Goal: Task Accomplishment & Management: Complete application form

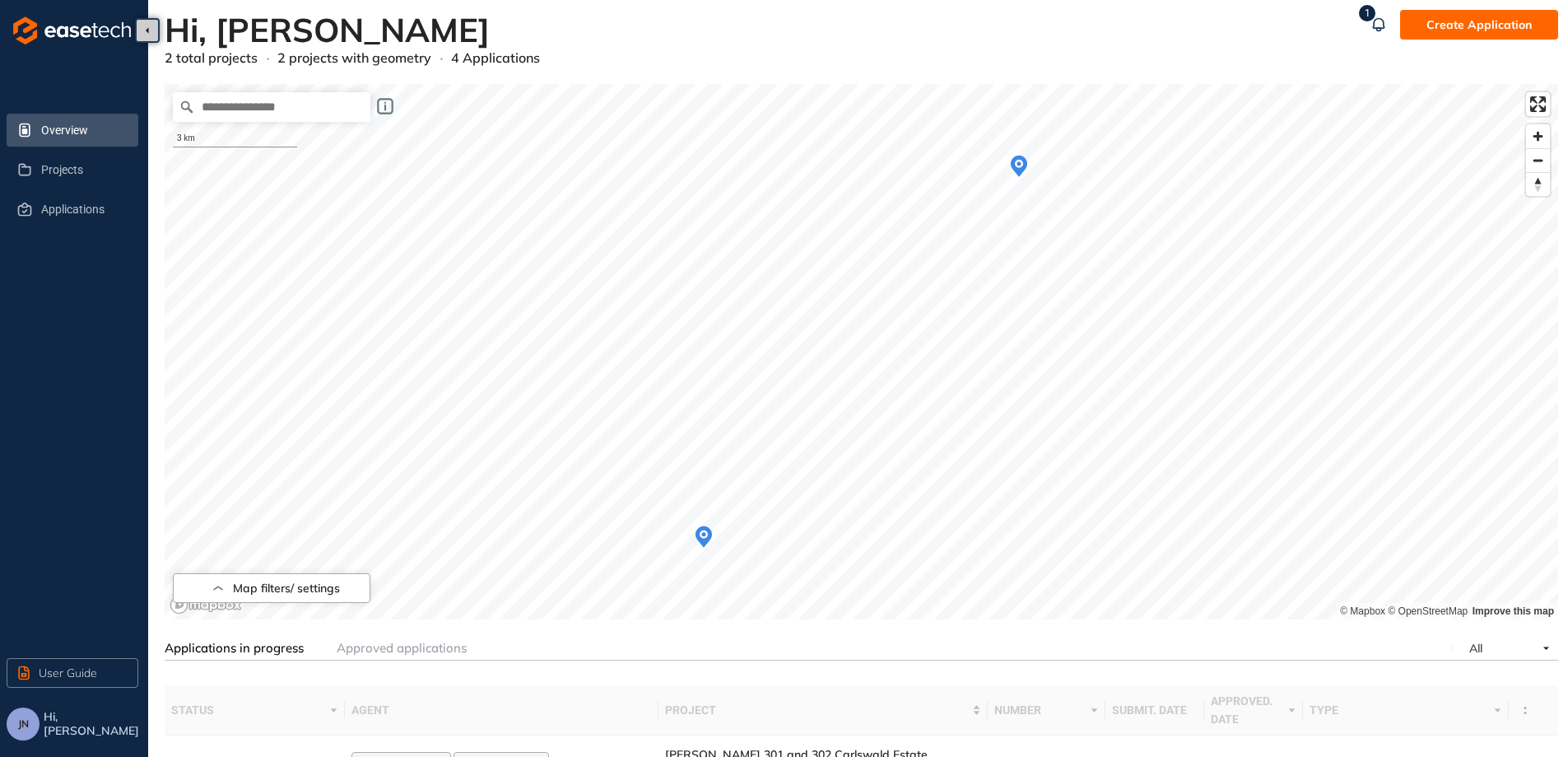
click at [1021, 168] on icon "Map marker" at bounding box center [1019, 166] width 16 height 21
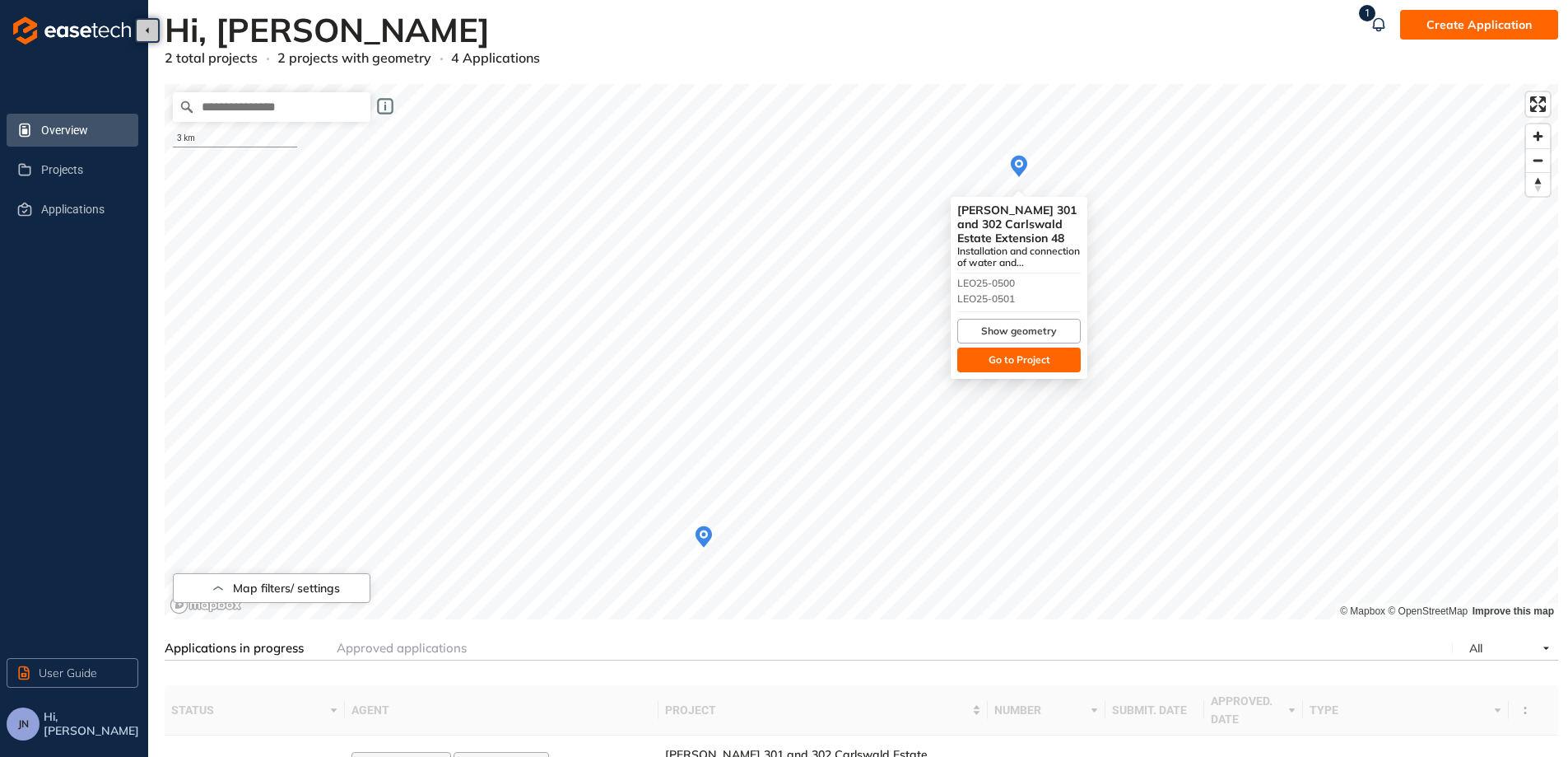
click at [1026, 357] on span "Go to Project" at bounding box center [1019, 360] width 62 height 15
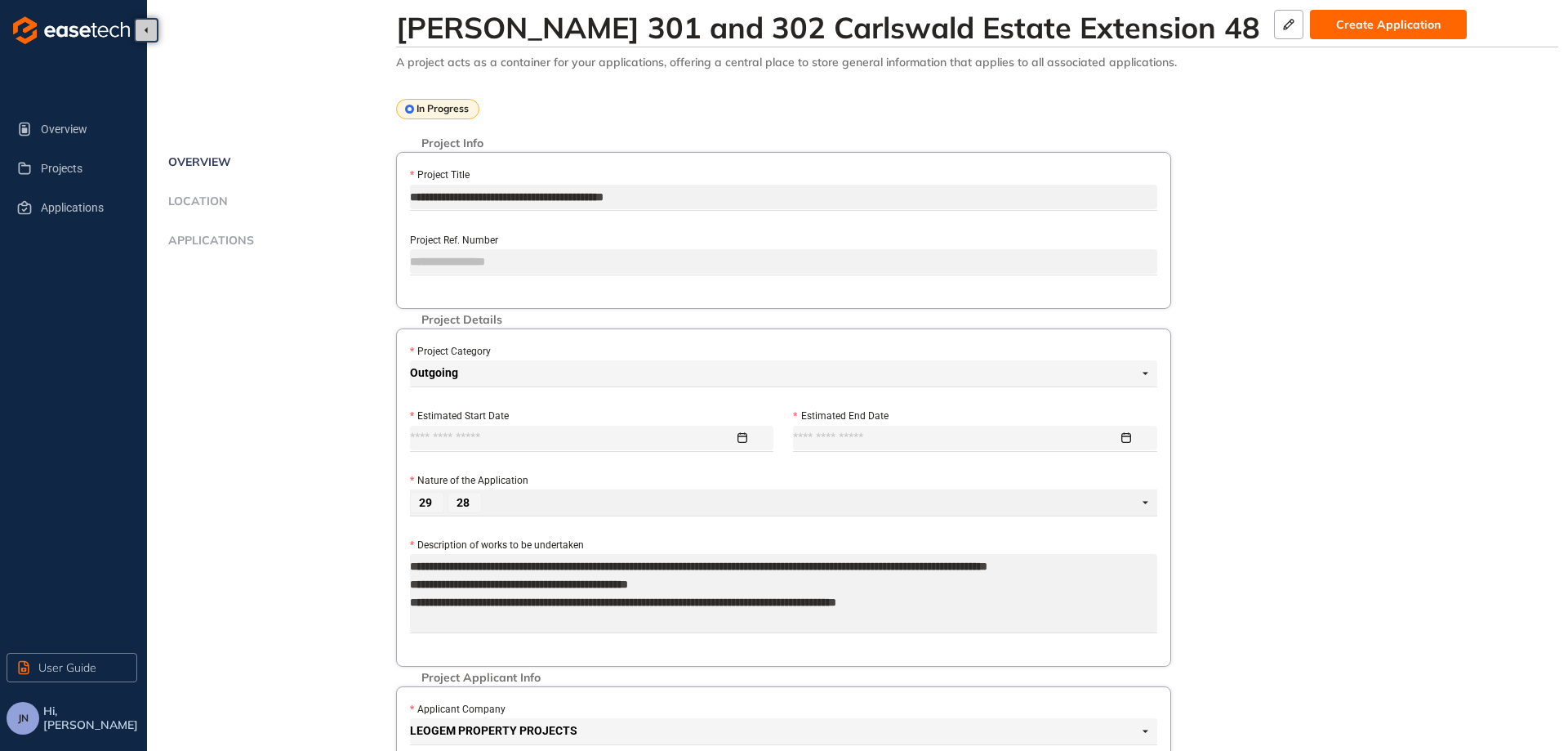
type input "**********"
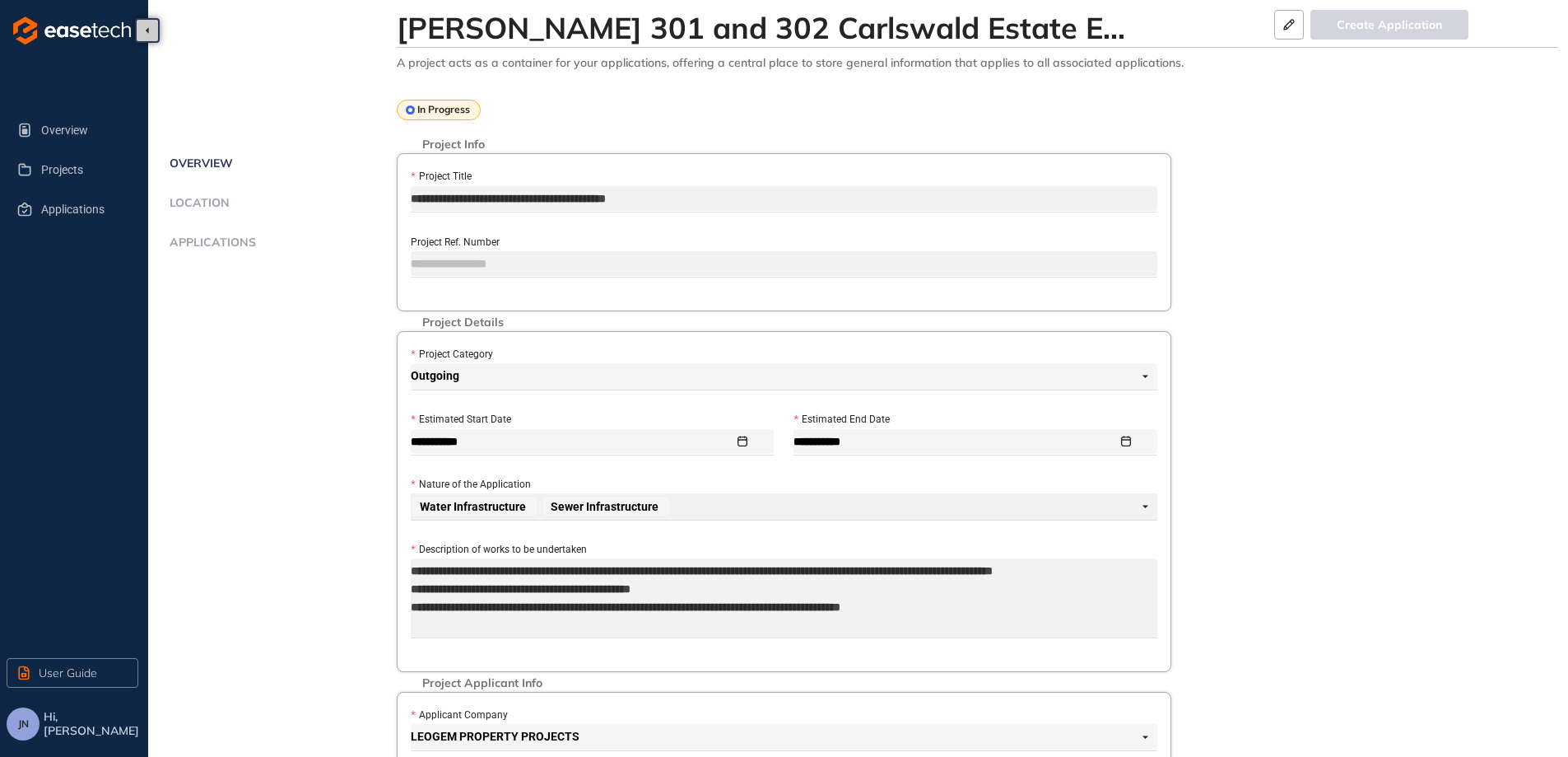
click at [272, 235] on div "Applications" at bounding box center [274, 242] width 219 height 14
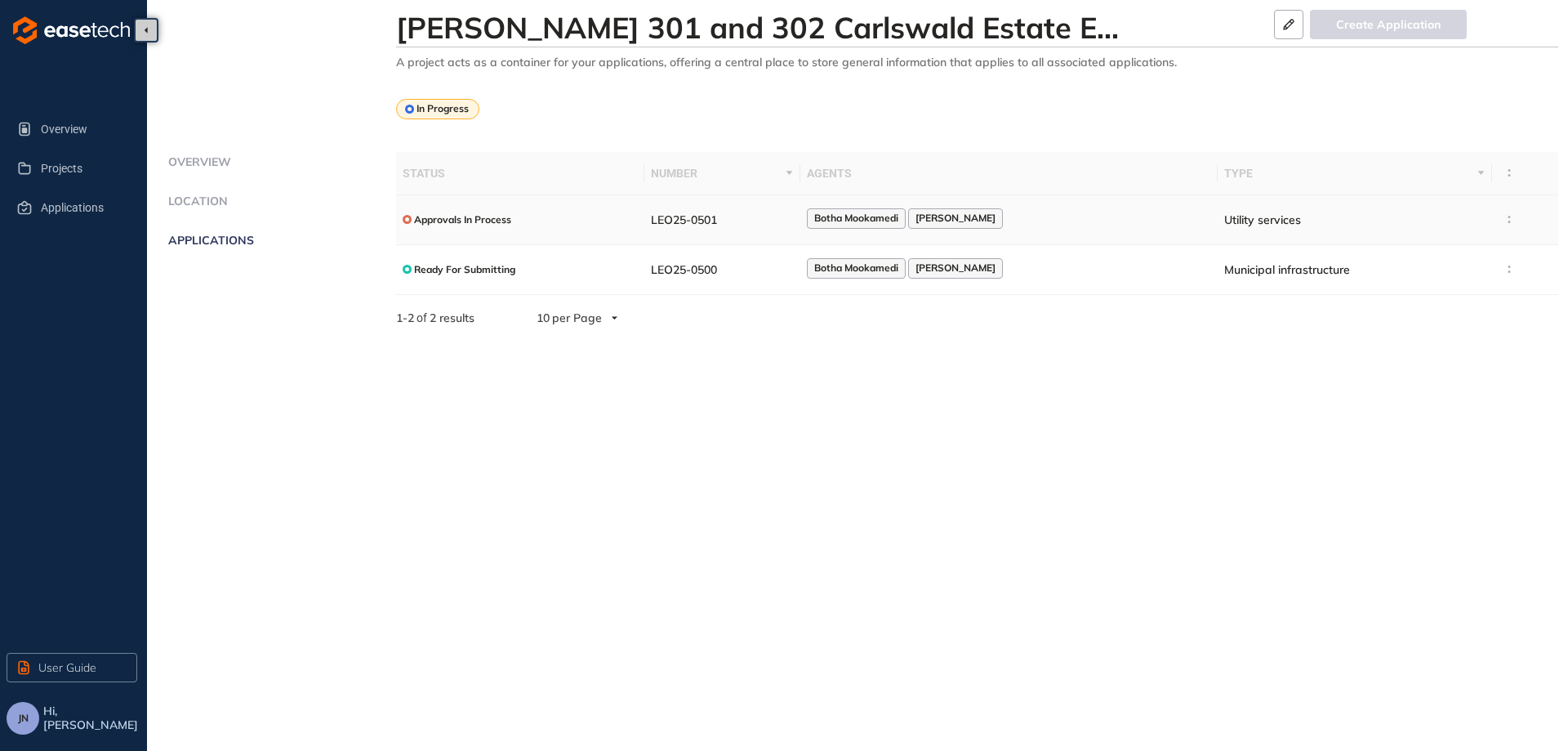
click at [1109, 213] on div "Botha Mookamedi [PERSON_NAME]" at bounding box center [1008, 219] width 404 height 22
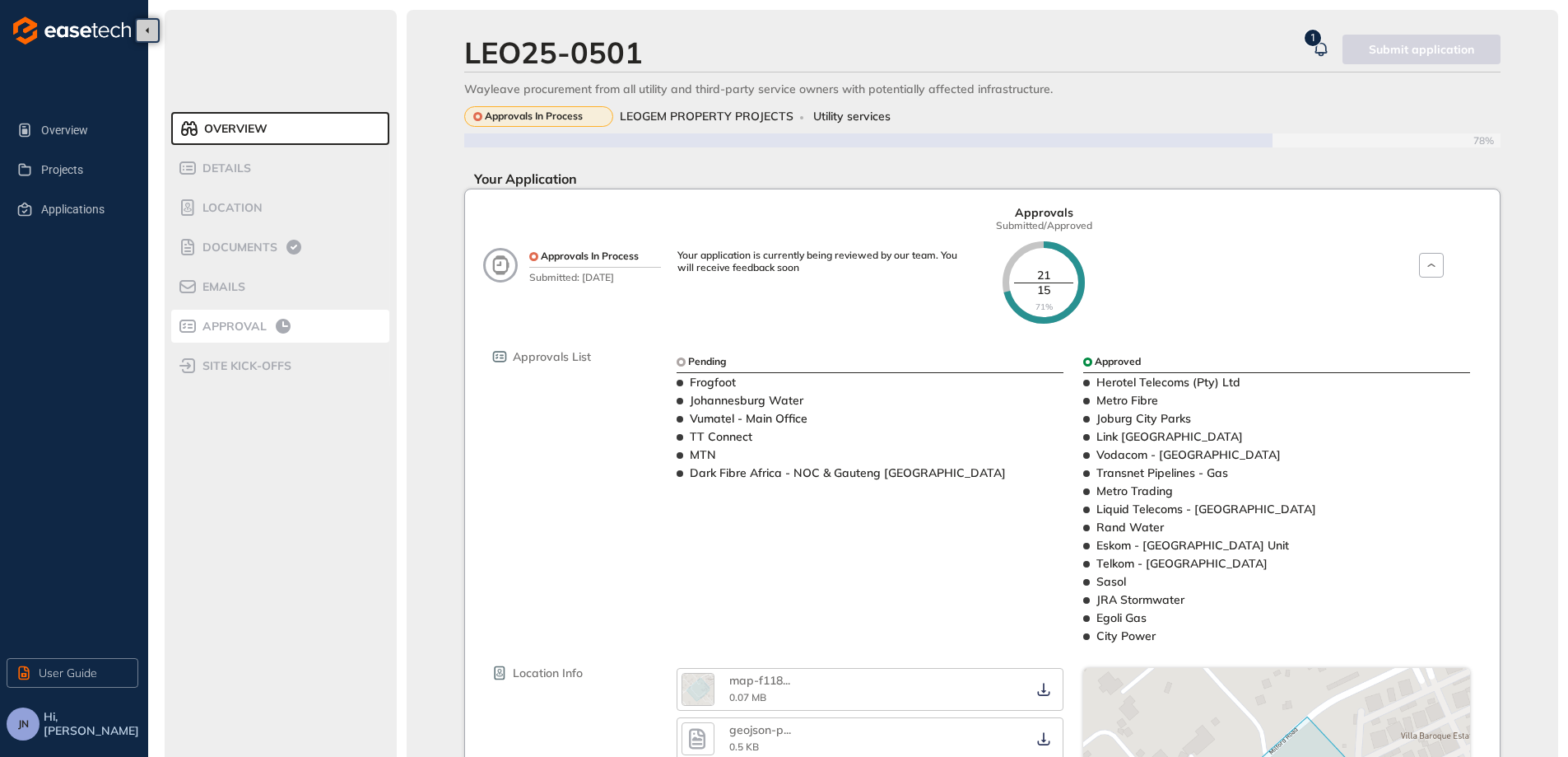
click at [227, 323] on span "Approval" at bounding box center [232, 327] width 69 height 14
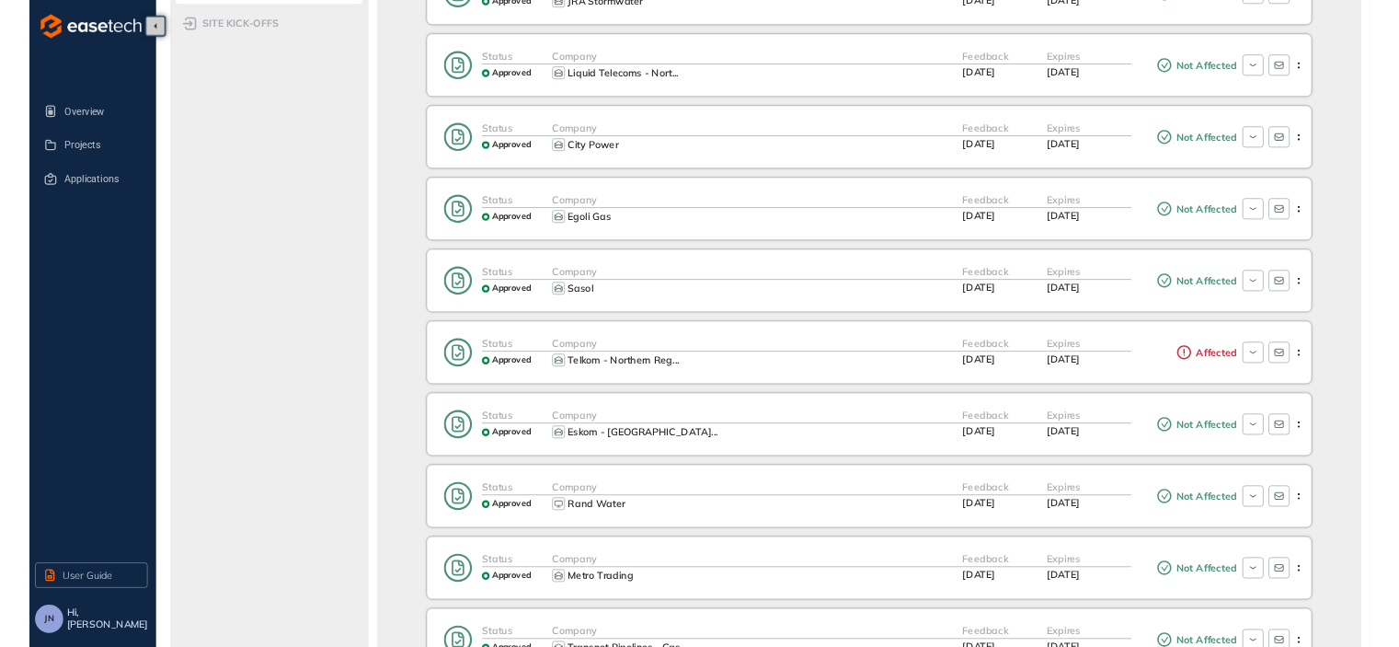
scroll to position [368, 0]
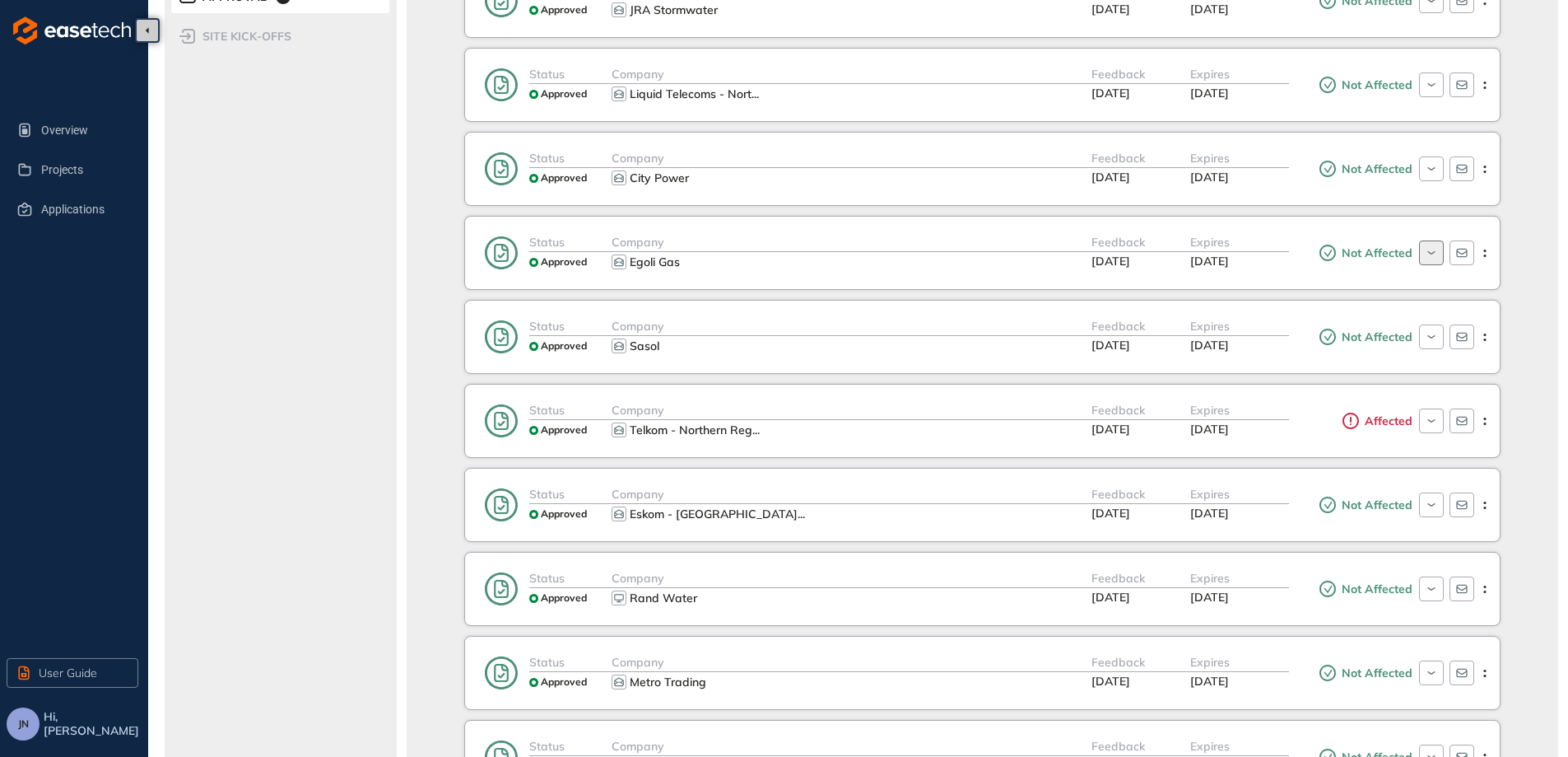
click at [1427, 254] on icon "button" at bounding box center [1430, 252] width 15 height 13
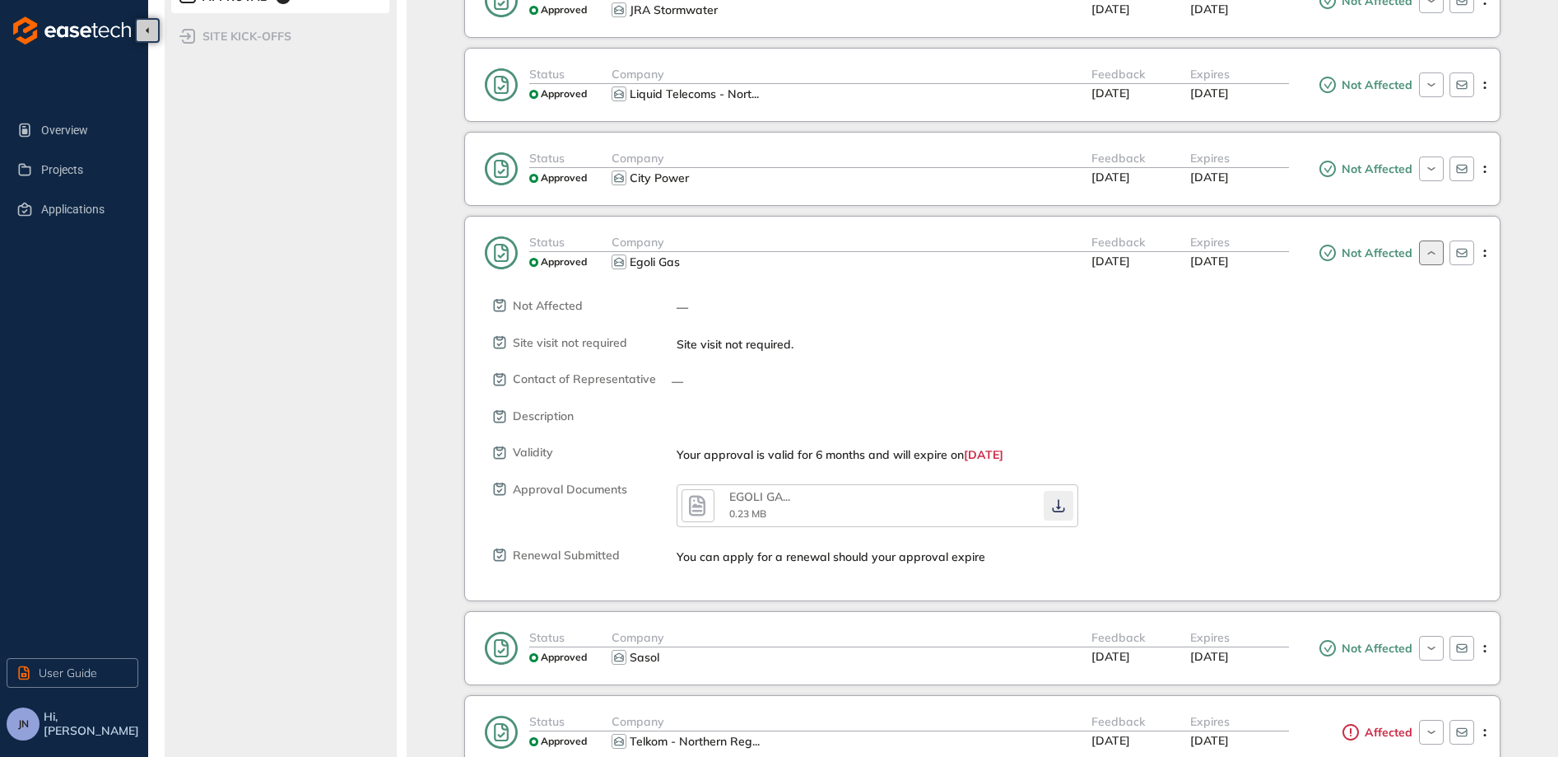
click at [1060, 503] on icon "button" at bounding box center [1058, 506] width 16 height 13
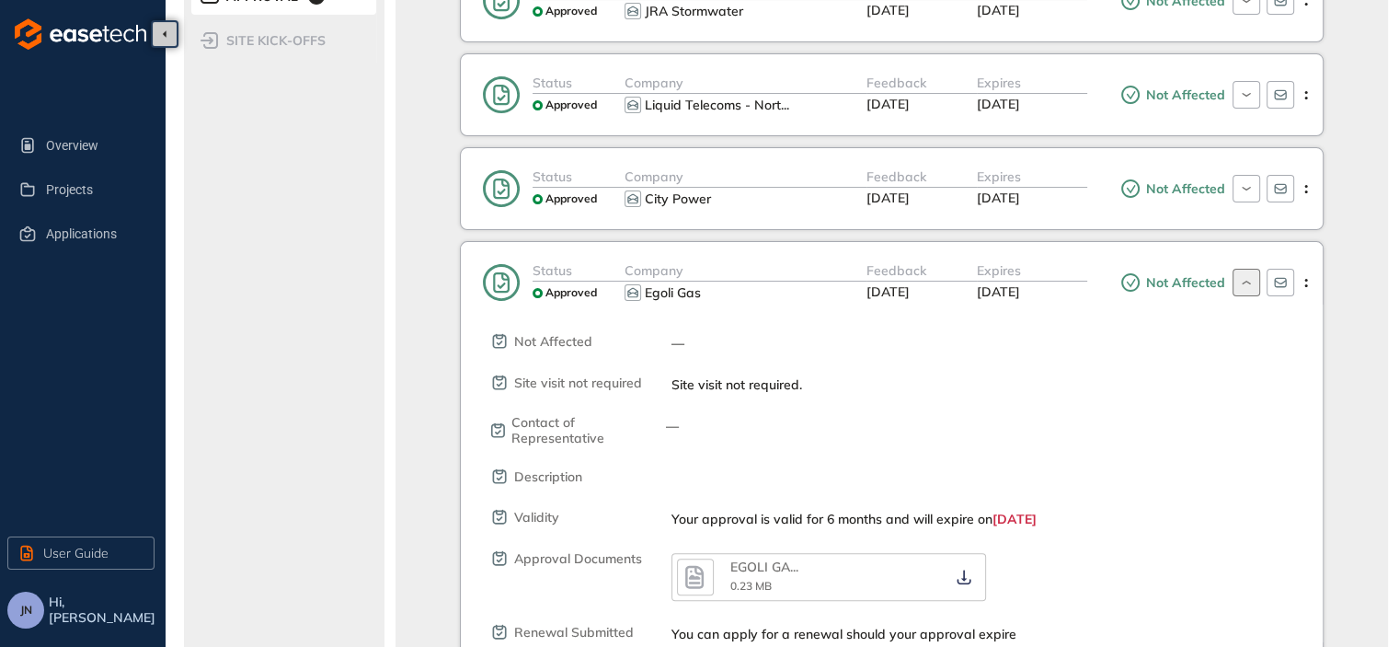
click at [1239, 269] on button "button" at bounding box center [1247, 283] width 28 height 28
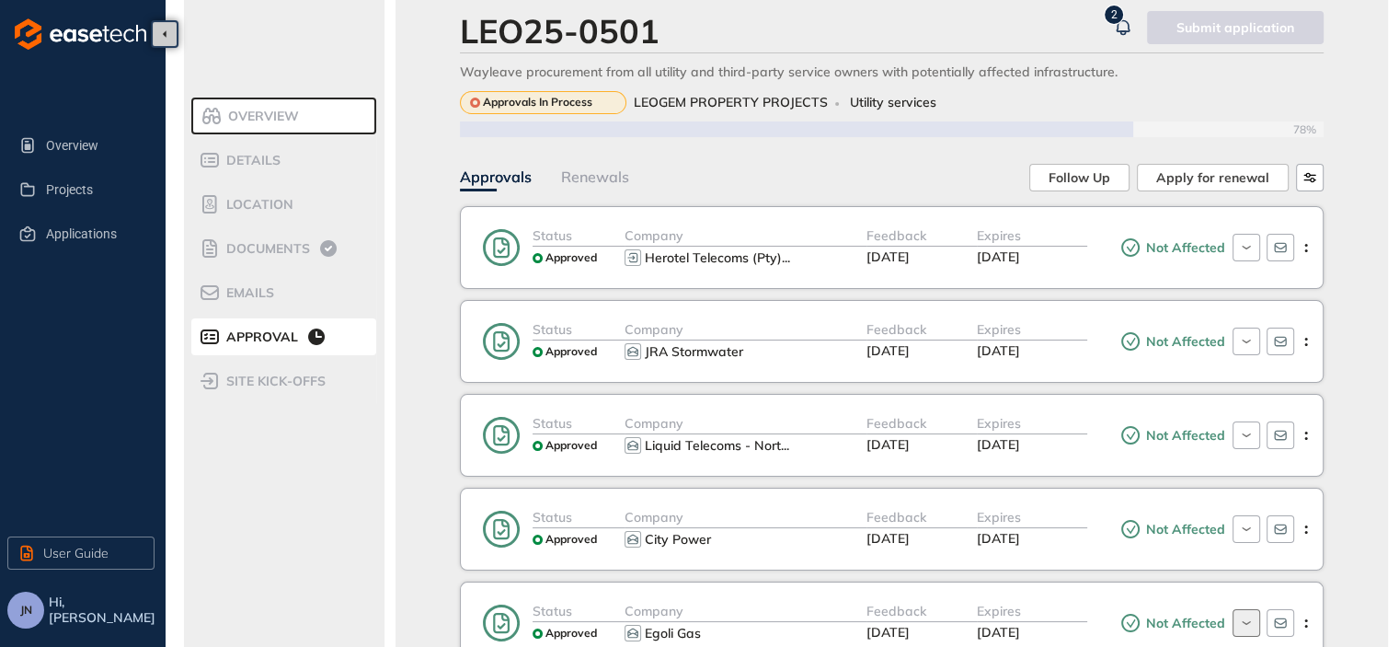
scroll to position [26, 0]
click at [298, 121] on div "Overview" at bounding box center [279, 118] width 156 height 22
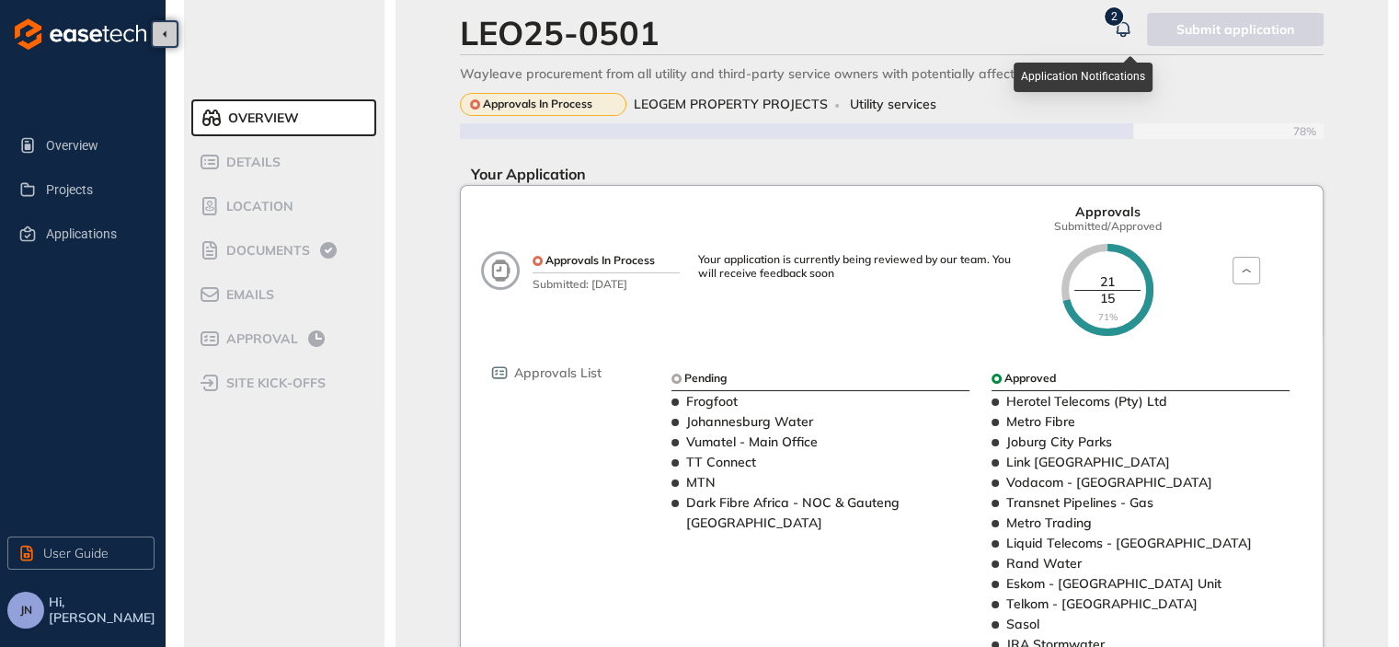
click at [1124, 18] on icon "button" at bounding box center [1123, 29] width 18 height 22
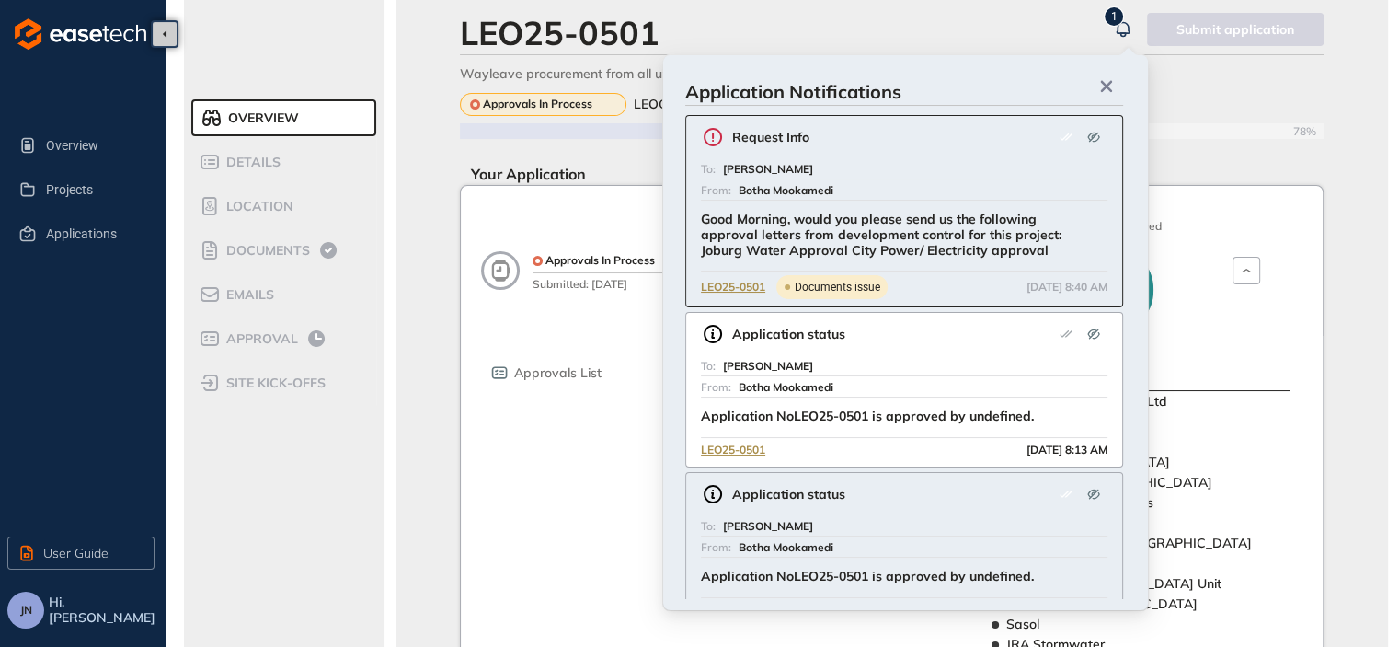
click at [1215, 106] on div "Approvals In Process LEOGEM PROPERTY PROJECTS Utility services" at bounding box center [892, 104] width 864 height 23
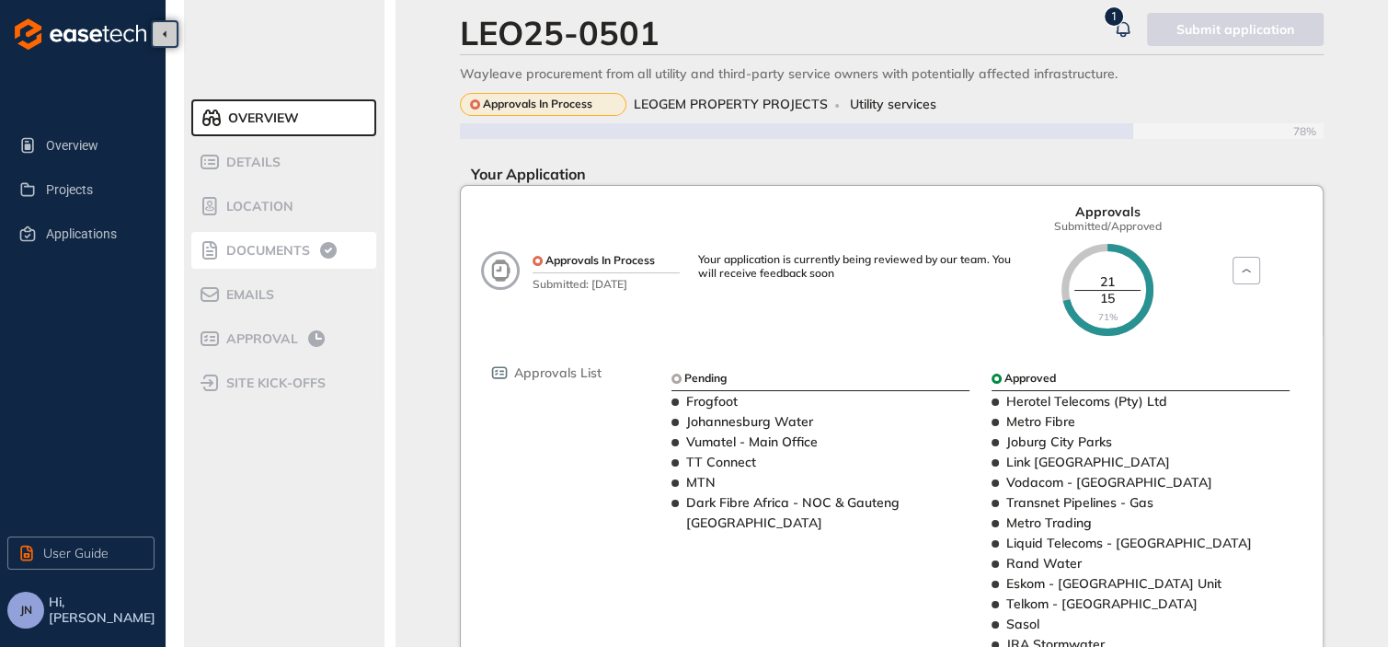
click at [268, 243] on span "Documents" at bounding box center [265, 251] width 89 height 16
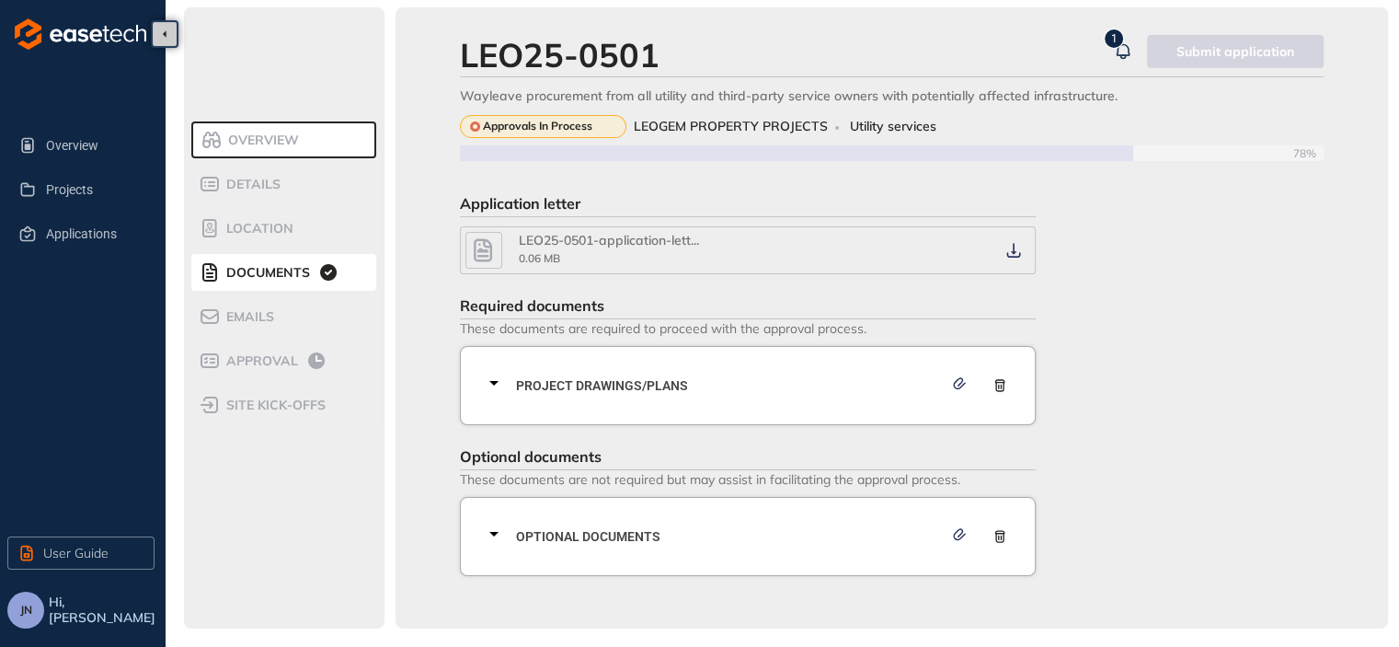
scroll to position [4, 0]
click at [962, 533] on icon "button" at bounding box center [959, 534] width 18 height 13
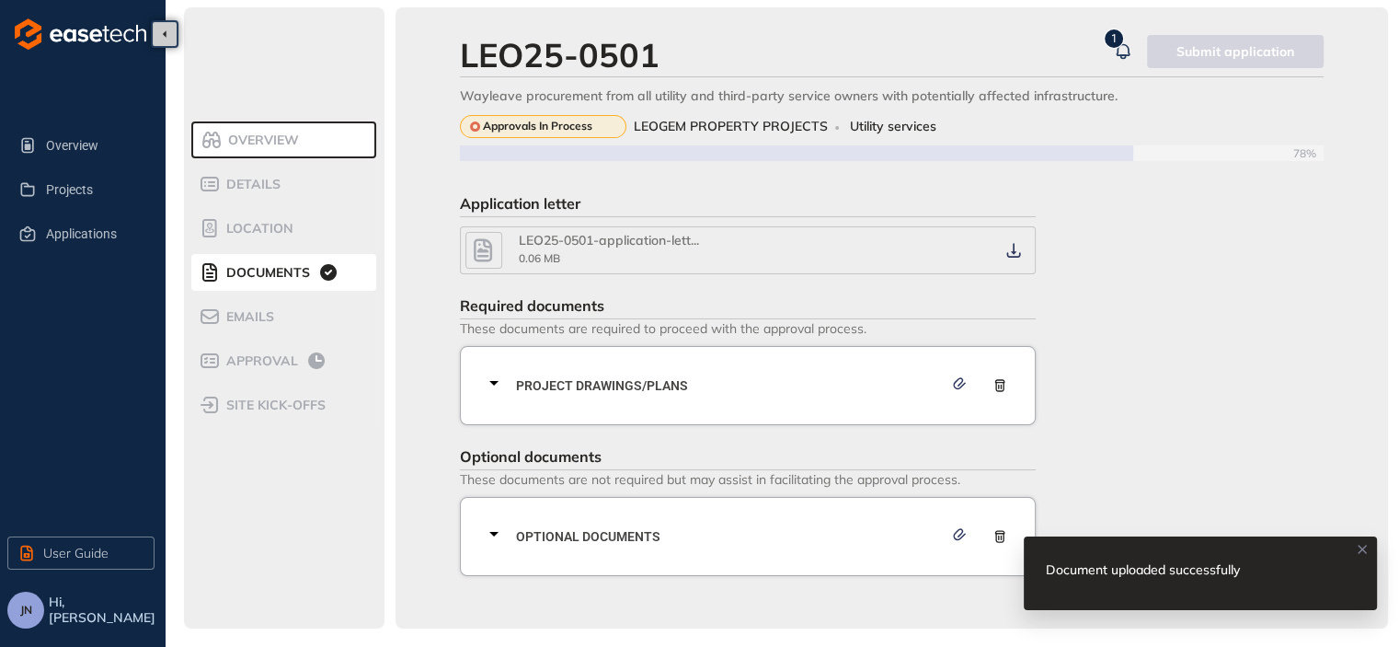
scroll to position [0, 0]
